Goal: Task Accomplishment & Management: Complete application form

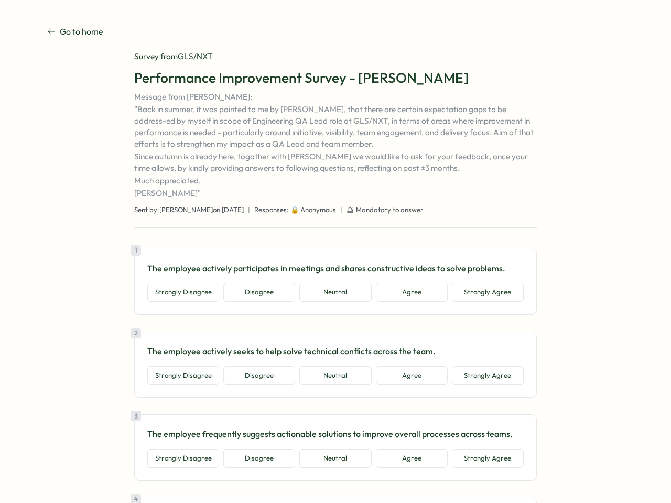
click at [336, 252] on div "1 The employee actively participates in meetings and shares constructive ideas …" at bounding box center [335, 282] width 403 height 66
click at [181, 293] on button "Strongly Disagree" at bounding box center [183, 292] width 72 height 19
click at [257, 293] on button "Disagree" at bounding box center [259, 292] width 72 height 19
click at [334, 293] on button "Neutral" at bounding box center [335, 292] width 72 height 19
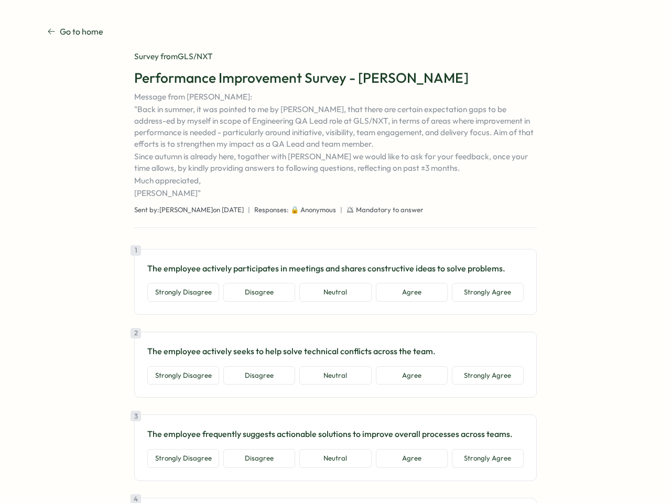
click at [410, 293] on button "Agree" at bounding box center [412, 292] width 72 height 19
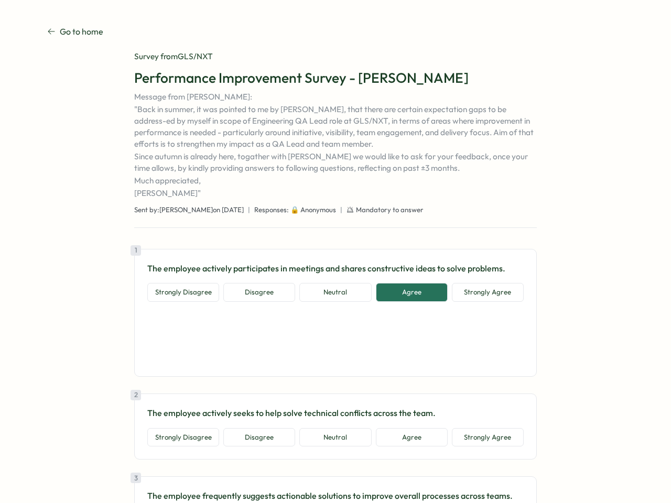
click at [486, 293] on button "Strongly Agree" at bounding box center [488, 292] width 72 height 19
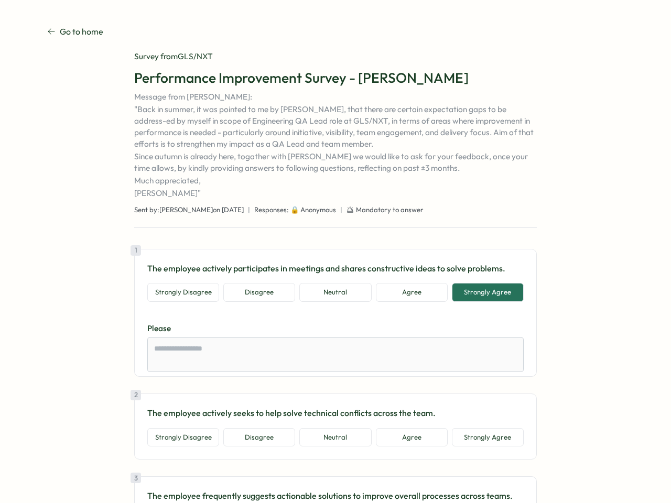
type textarea "*"
click at [181, 376] on div "1 The employee actively participates in meetings and shares constructive ideas …" at bounding box center [335, 313] width 403 height 128
click at [257, 376] on div "1 The employee actively participates in meetings and shares constructive ideas …" at bounding box center [335, 313] width 403 height 128
click at [334, 376] on div "1 The employee actively participates in meetings and shares constructive ideas …" at bounding box center [335, 313] width 403 height 128
